Goal: Transaction & Acquisition: Purchase product/service

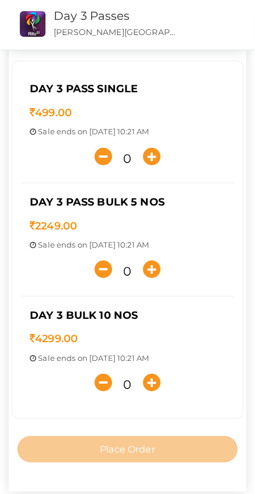
scroll to position [72, 0]
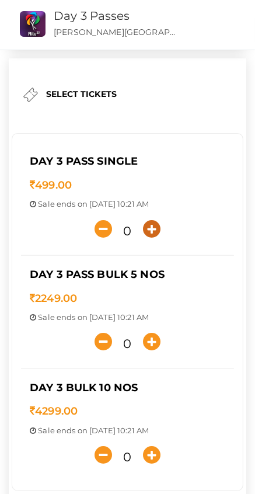
click at [155, 222] on icon "button" at bounding box center [152, 229] width 18 height 18
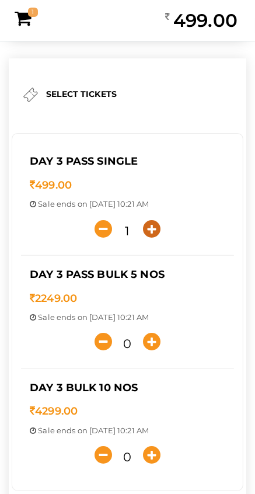
click at [152, 228] on icon "button" at bounding box center [152, 229] width 18 height 18
type input "2"
